Goal: Information Seeking & Learning: Find specific fact

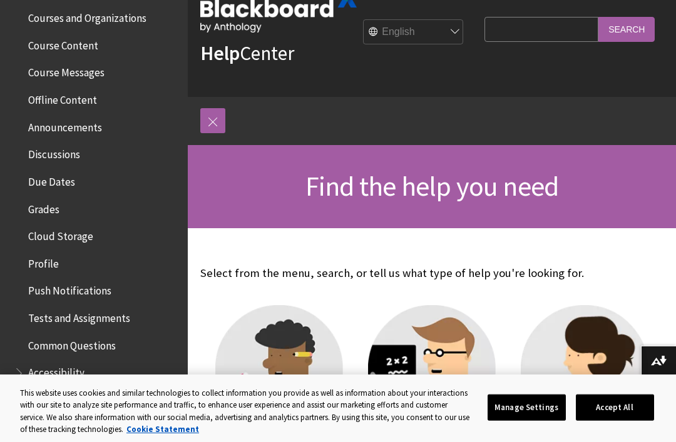
scroll to position [355, 0]
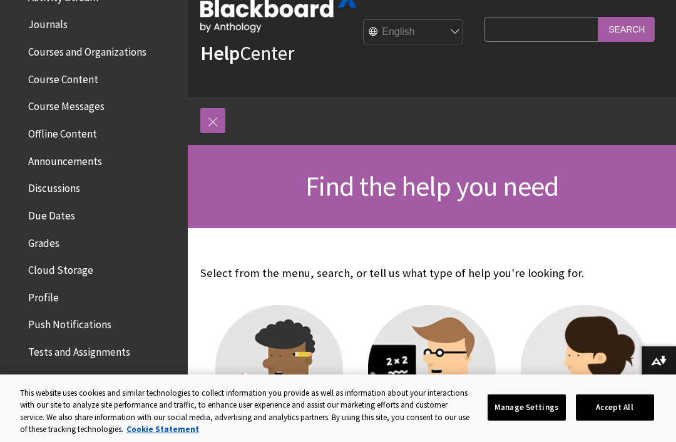
click at [31, 181] on span "Discussions" at bounding box center [54, 186] width 52 height 17
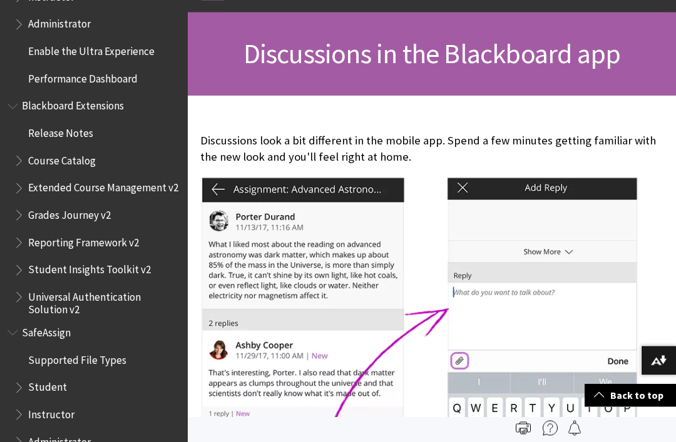
scroll to position [1263, 0]
click at [37, 326] on li "SafeAssign Supported File Types Student Instructor Administrator" at bounding box center [94, 388] width 173 height 130
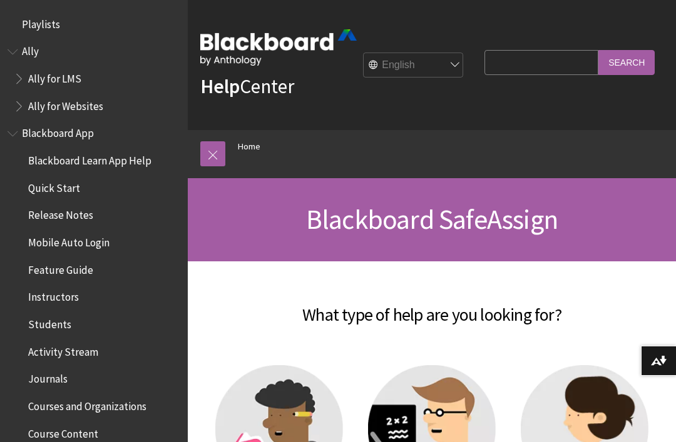
scroll to position [1263, 0]
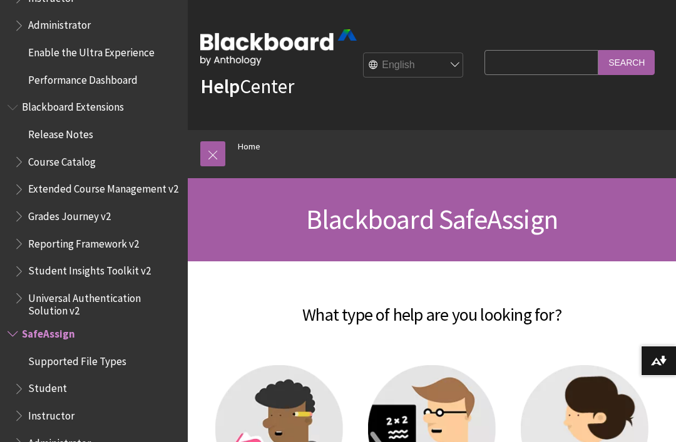
click at [34, 351] on span "Supported File Types" at bounding box center [77, 359] width 98 height 17
